Goal: Check status: Check status

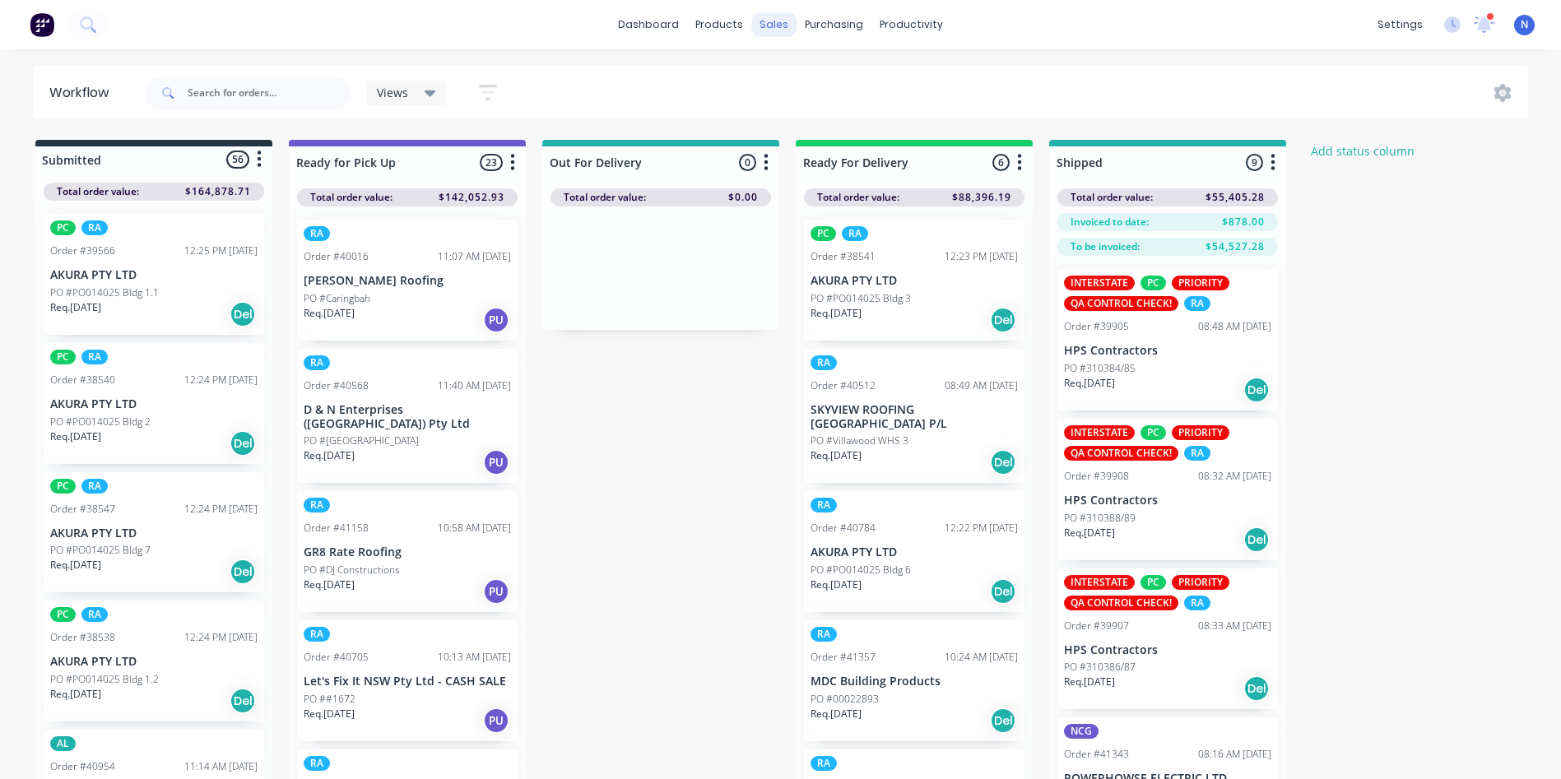
click at [773, 29] on div "sales" at bounding box center [773, 24] width 45 height 25
click at [769, 26] on div "sales" at bounding box center [773, 24] width 45 height 25
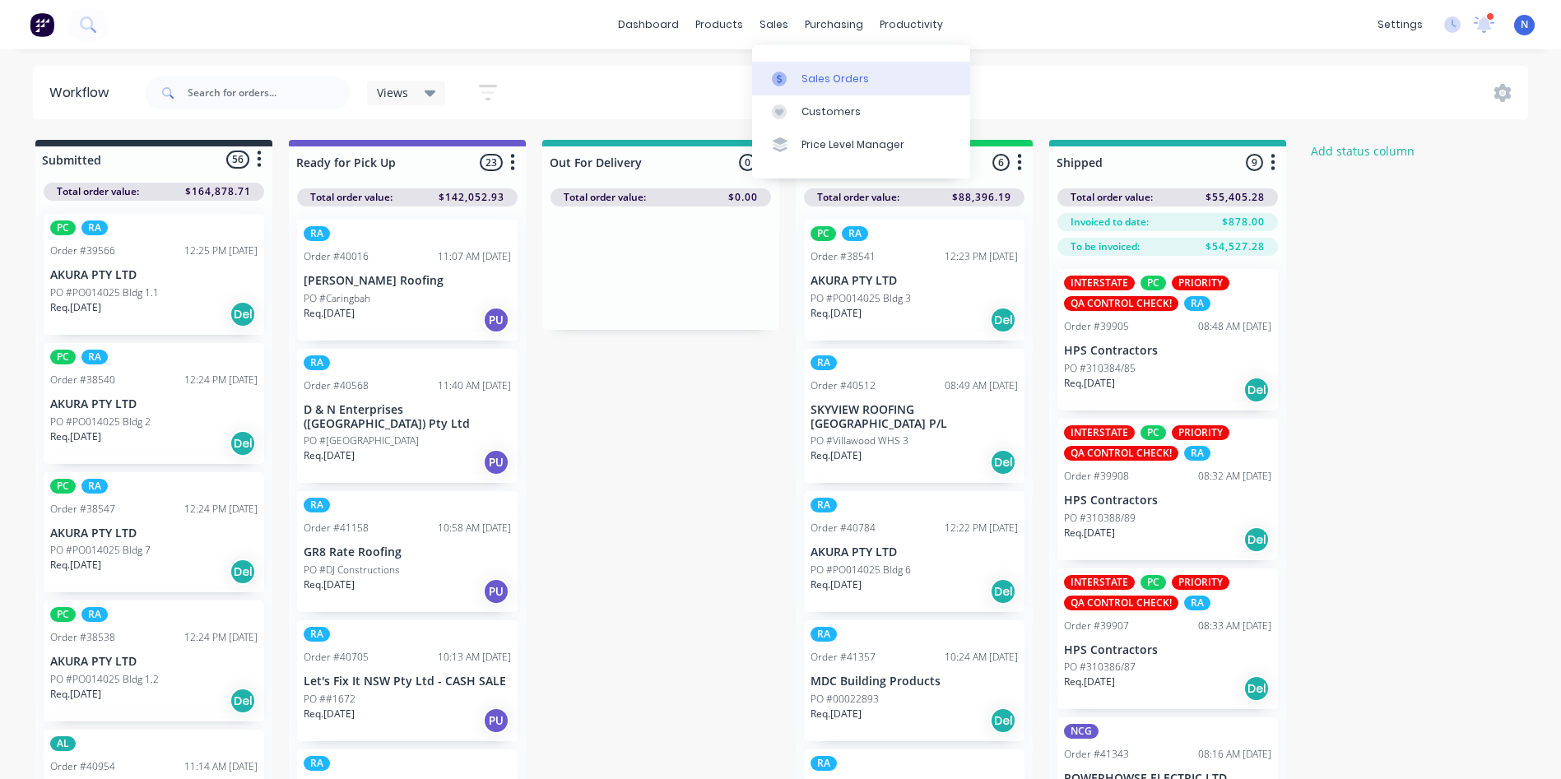
click at [825, 79] on div "Sales Orders" at bounding box center [835, 79] width 67 height 15
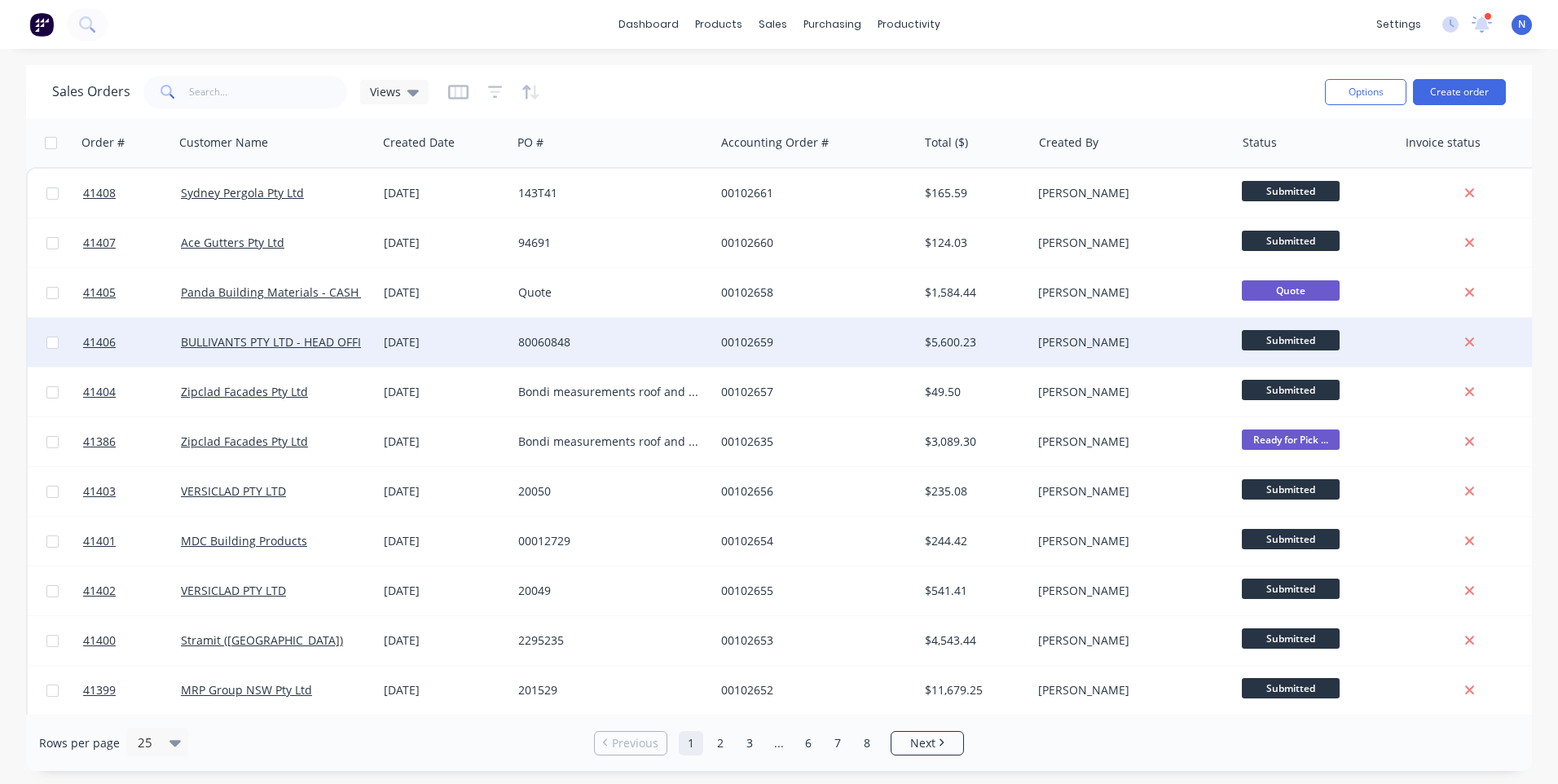
click at [849, 343] on div "00102659" at bounding box center [811, 342] width 181 height 16
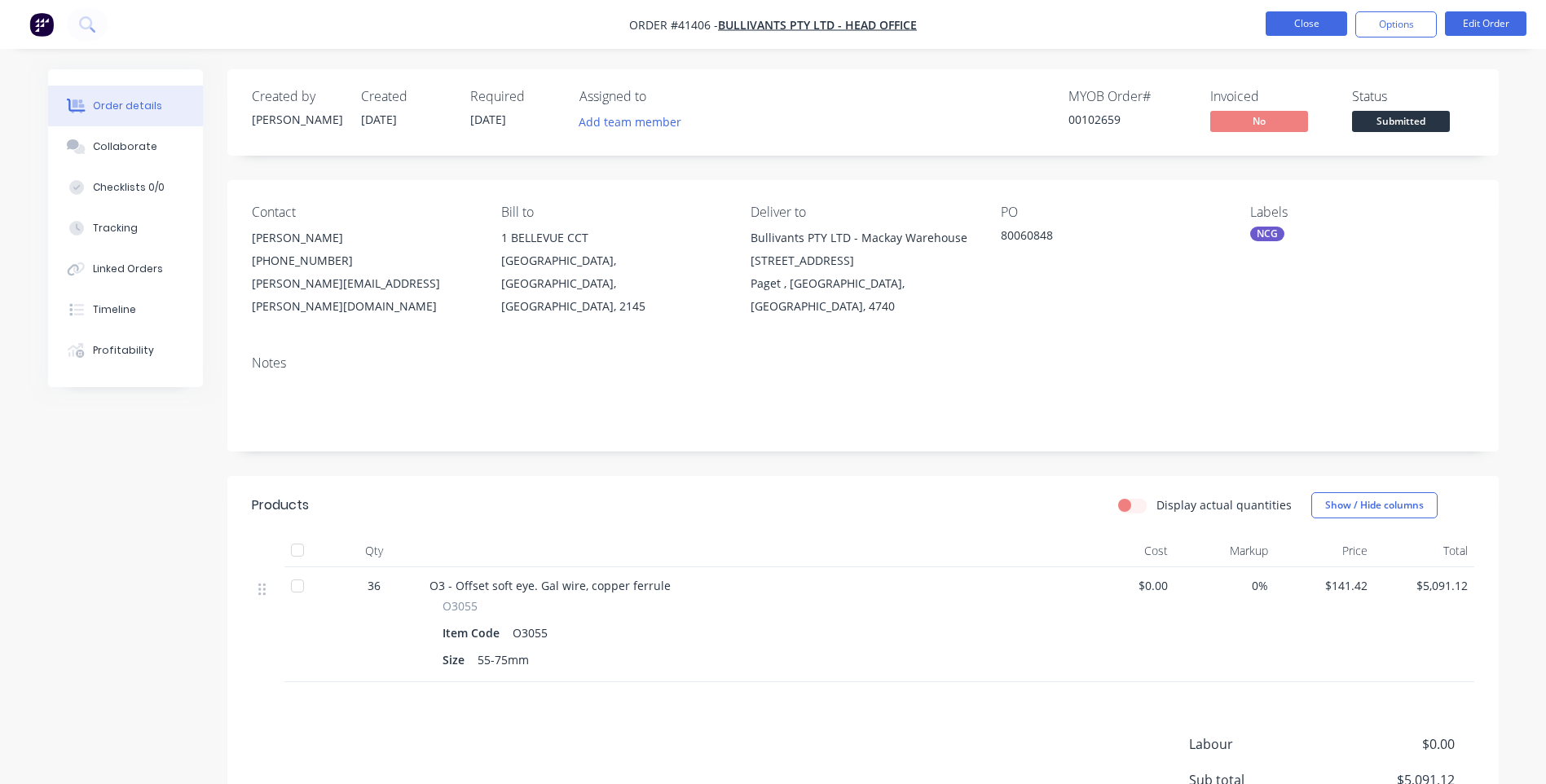
click at [1314, 35] on button "Close" at bounding box center [1306, 24] width 81 height 25
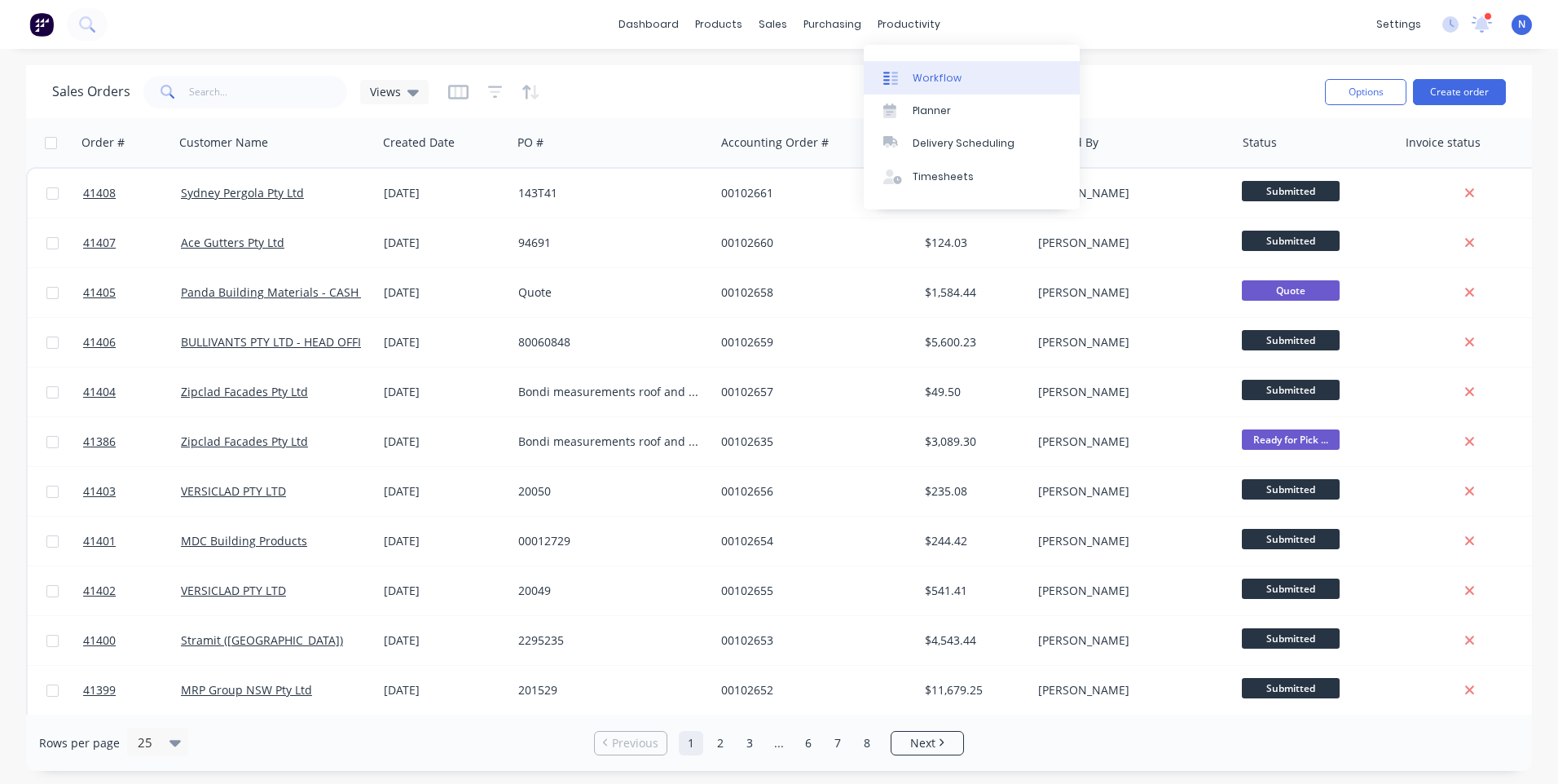
click at [922, 26] on div "productivity" at bounding box center [909, 24] width 79 height 25
click at [961, 81] on link "Workflow" at bounding box center [972, 77] width 216 height 33
